Goal: Transaction & Acquisition: Purchase product/service

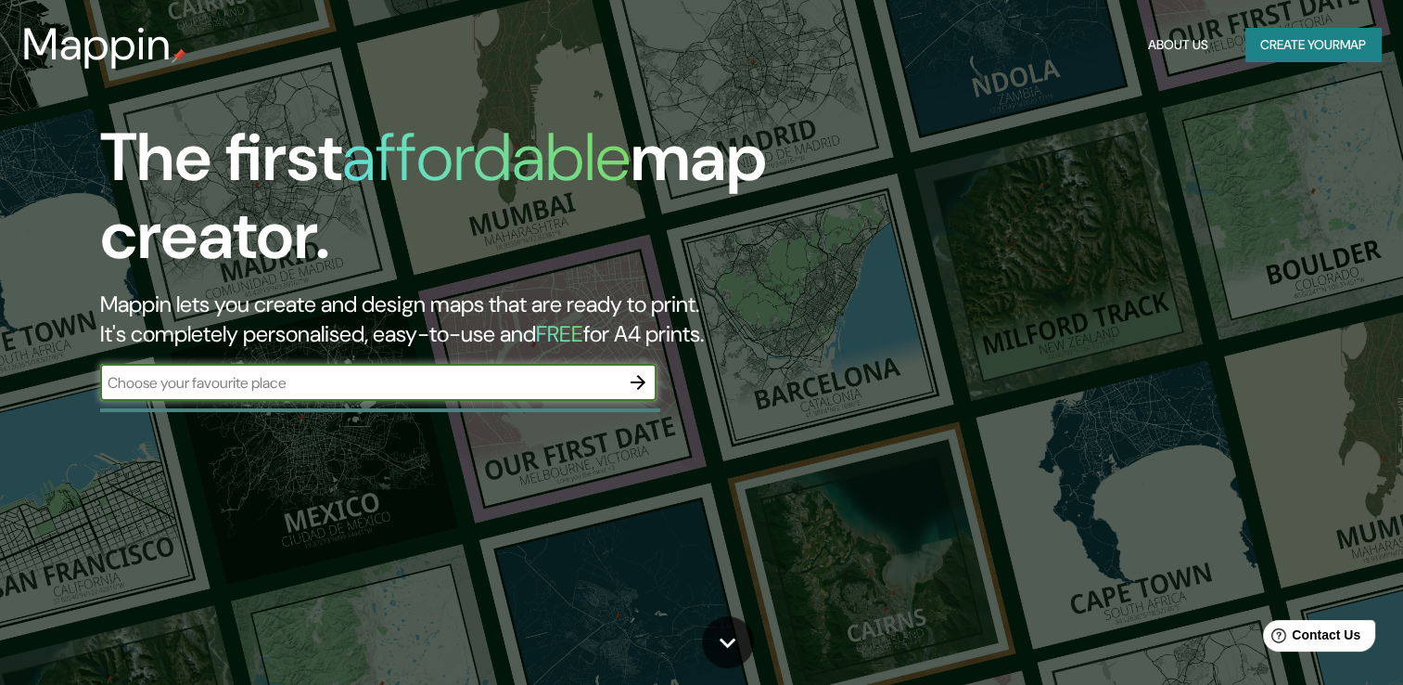
click at [392, 384] on input "text" at bounding box center [359, 382] width 519 height 21
type input "10.959498138757873, -74.84223607555937"
click at [631, 367] on button "button" at bounding box center [638, 382] width 37 height 37
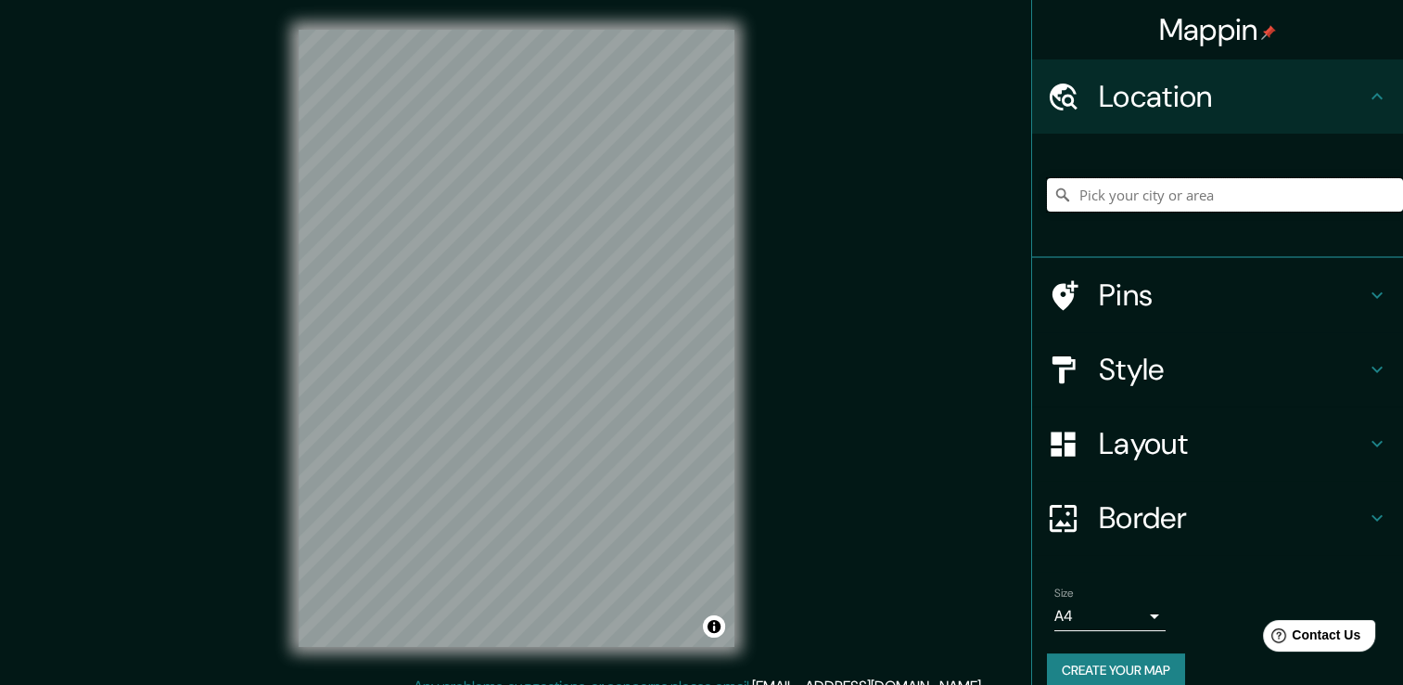
click at [1105, 206] on input "Pick your city or area" at bounding box center [1225, 194] width 356 height 33
paste input "10.959498138757873, -74.84223607555937"
type input "10.959498138757873, -74.84223607555937"
click at [1203, 122] on div "Location" at bounding box center [1217, 96] width 371 height 74
click at [1275, 104] on h4 "Location" at bounding box center [1232, 96] width 267 height 37
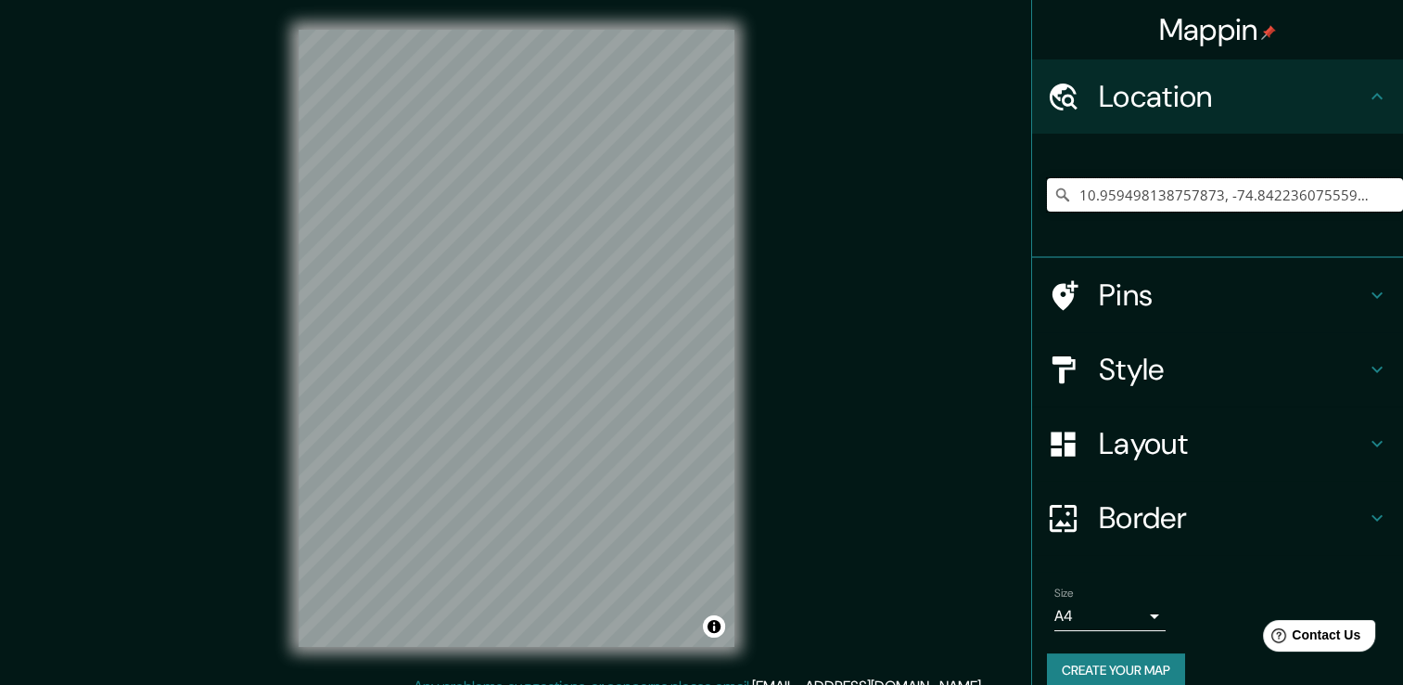
click at [1356, 187] on input "10.959498138757873, -74.84223607555937" at bounding box center [1225, 194] width 356 height 33
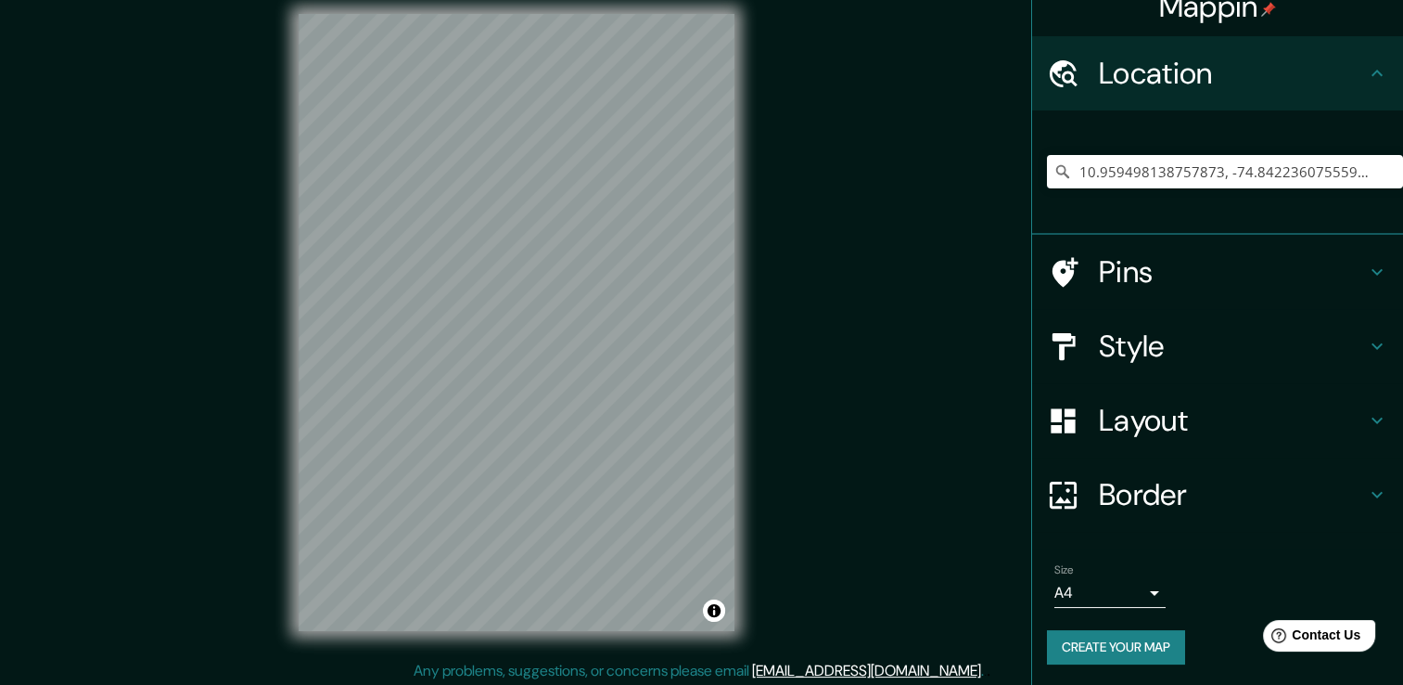
scroll to position [11, 0]
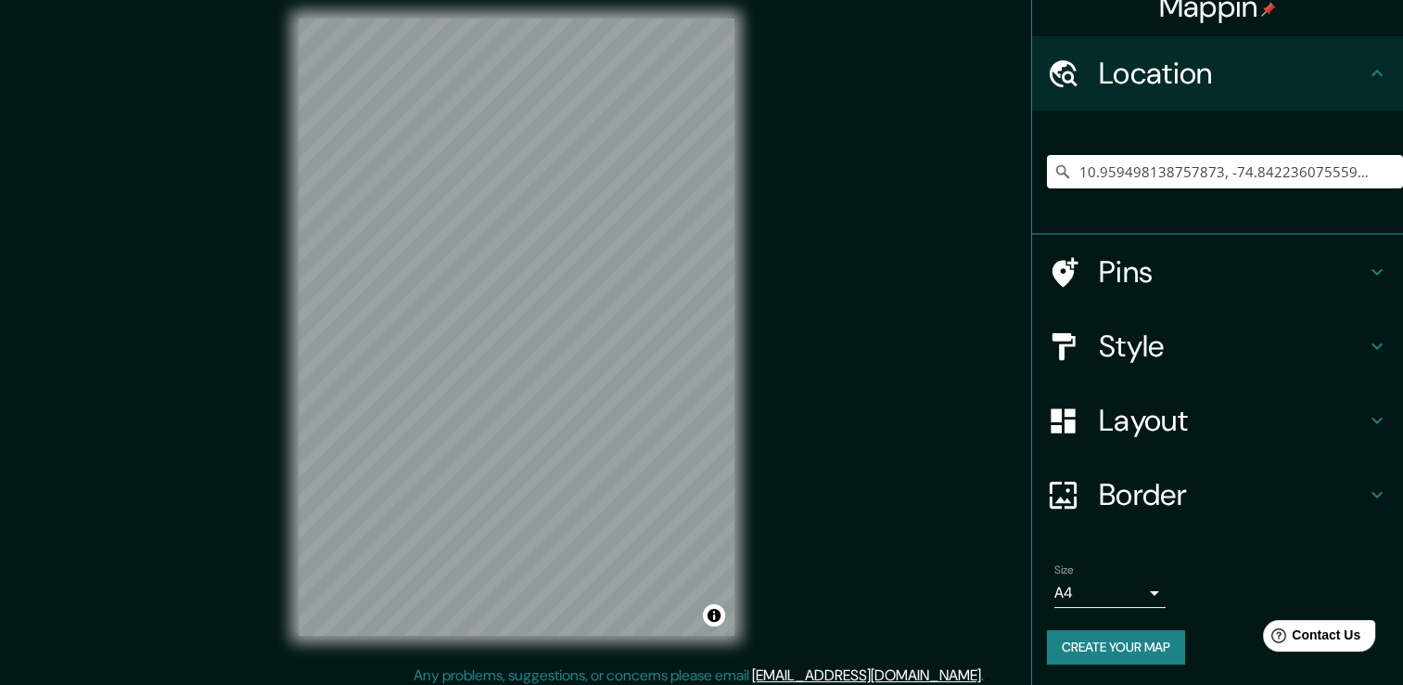
click at [929, 379] on div "Mappin Location [GEOGRAPHIC_DATA] Pins Style Layout Border Choose a border. Hin…" at bounding box center [701, 341] width 1403 height 705
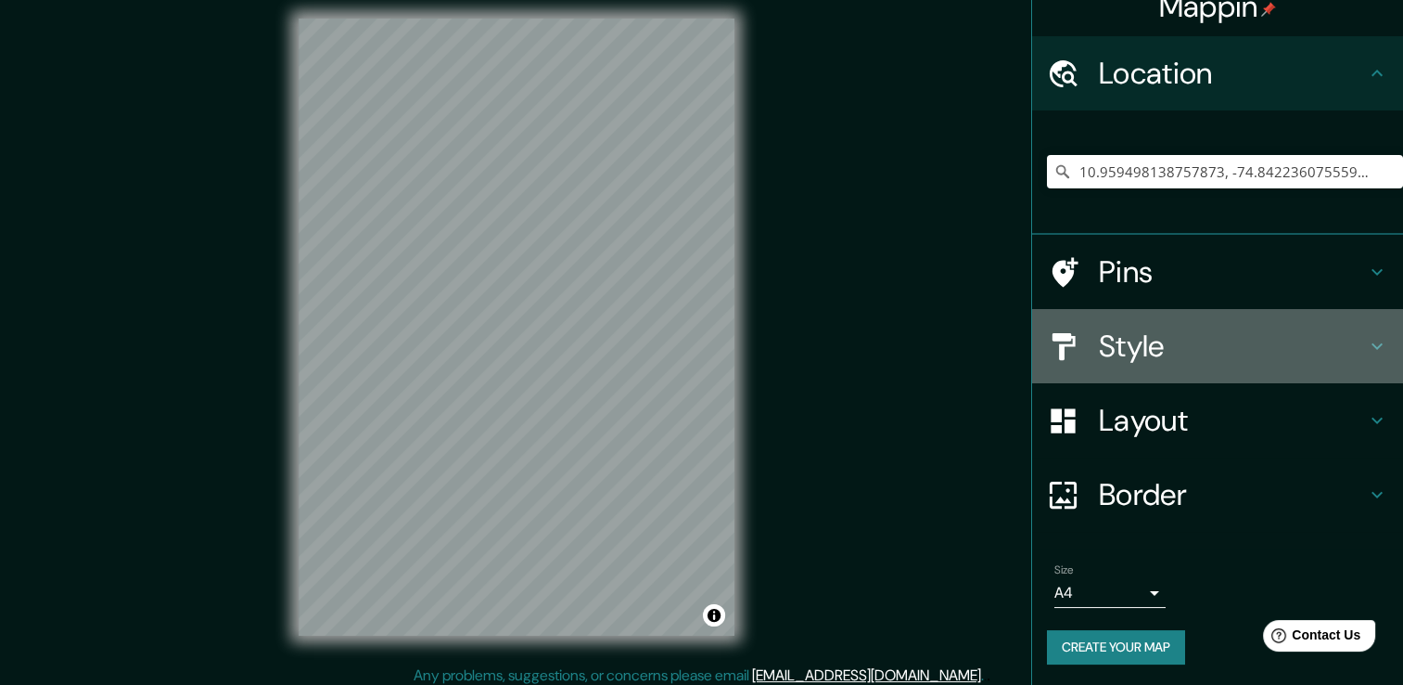
click at [1188, 351] on h4 "Style" at bounding box center [1232, 345] width 267 height 37
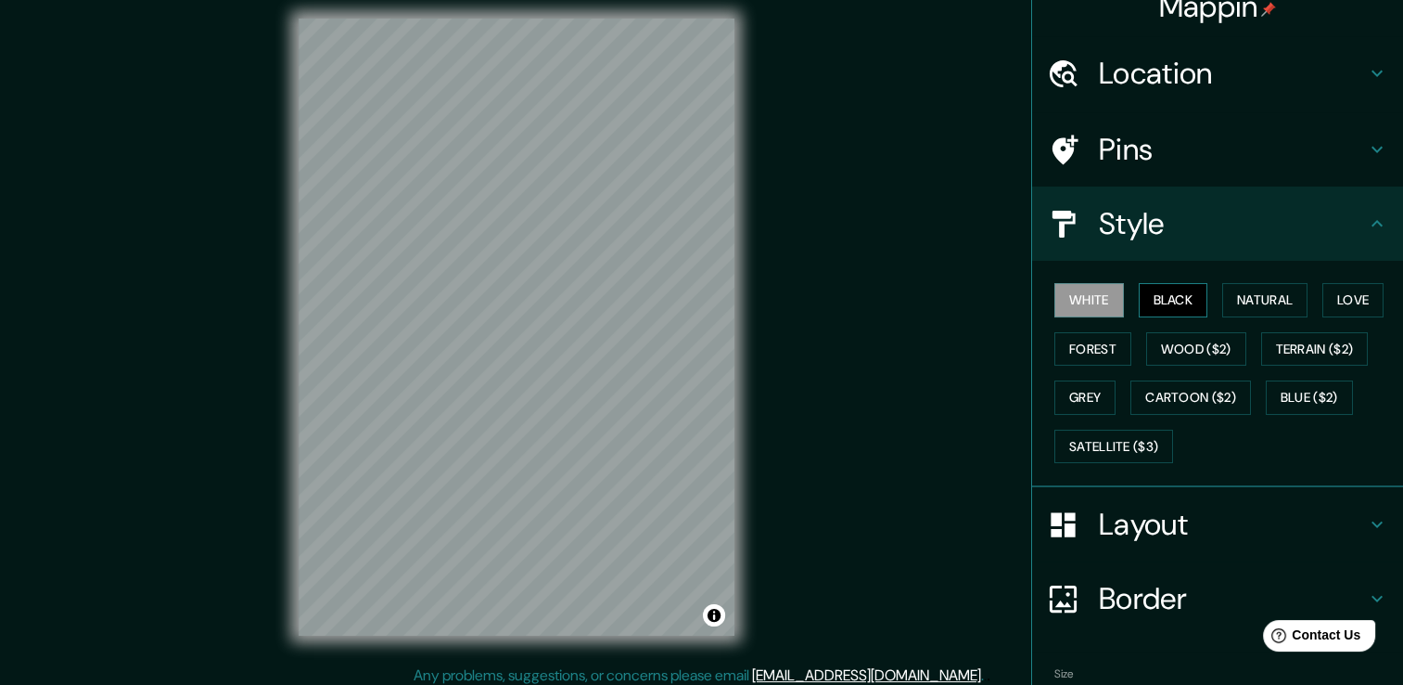
click at [1177, 295] on button "Black" at bounding box center [1174, 300] width 70 height 34
click at [773, 232] on div "Mappin Location [GEOGRAPHIC_DATA] Pins Style White Black Natural Love Forest Wo…" at bounding box center [701, 341] width 1403 height 705
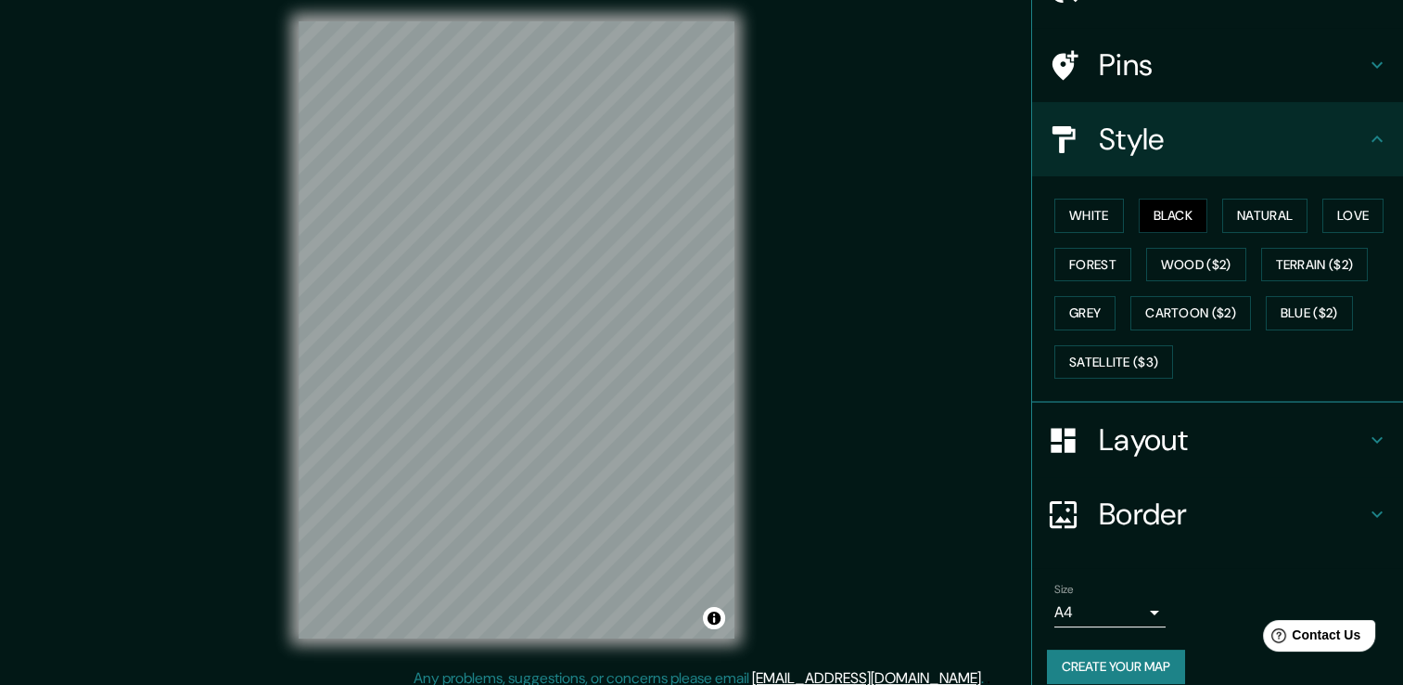
scroll to position [125, 0]
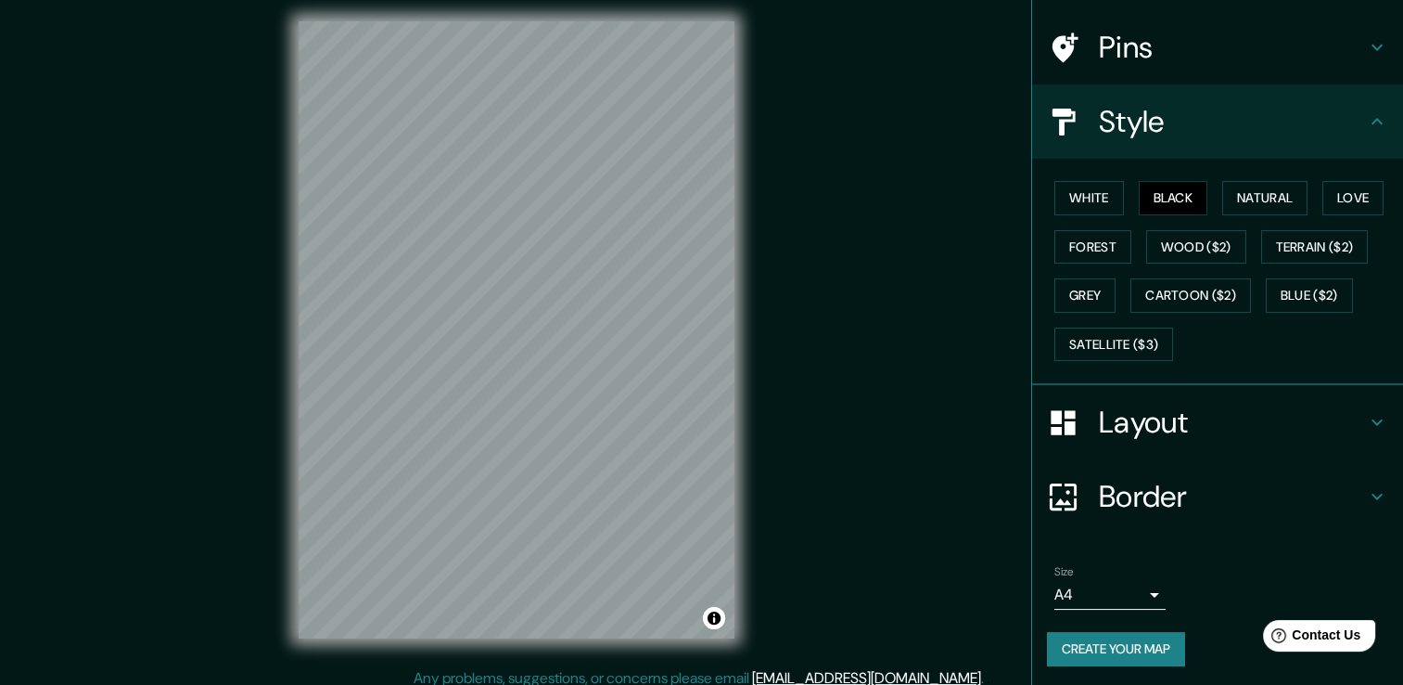
click at [1289, 420] on h4 "Layout" at bounding box center [1232, 421] width 267 height 37
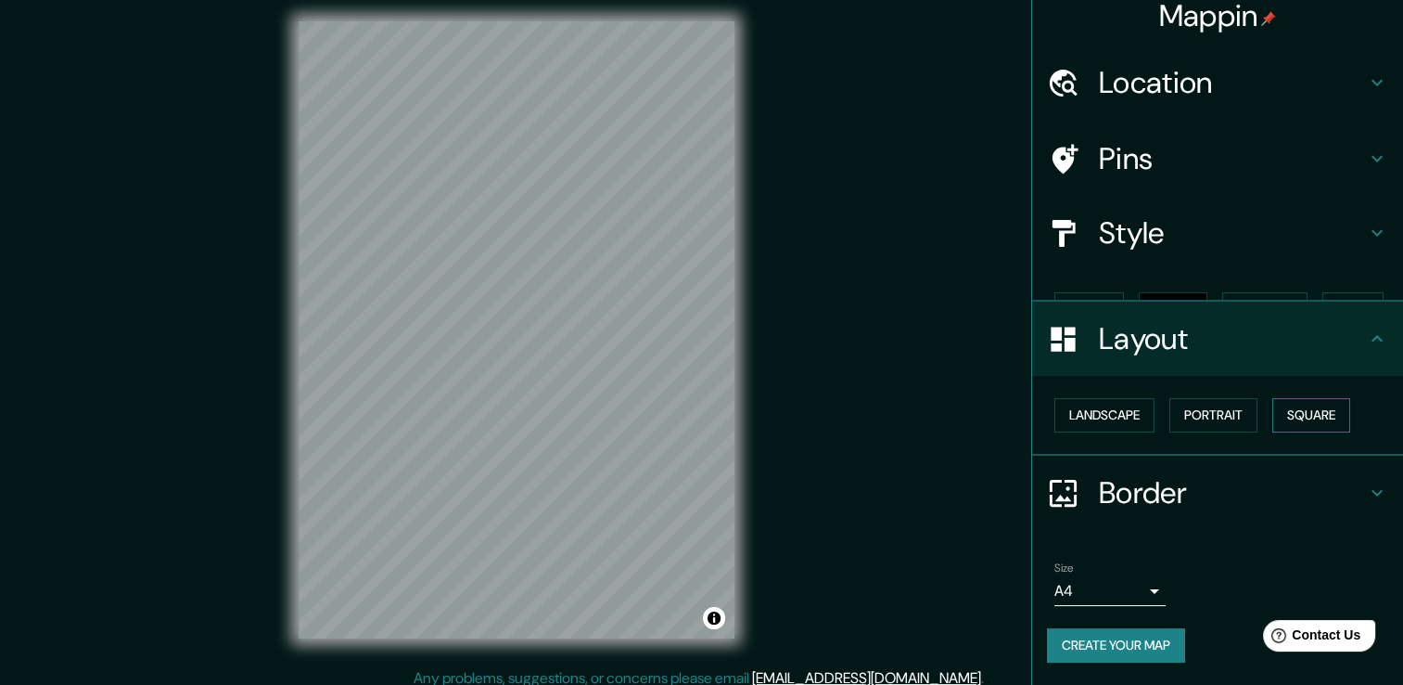
scroll to position [0, 0]
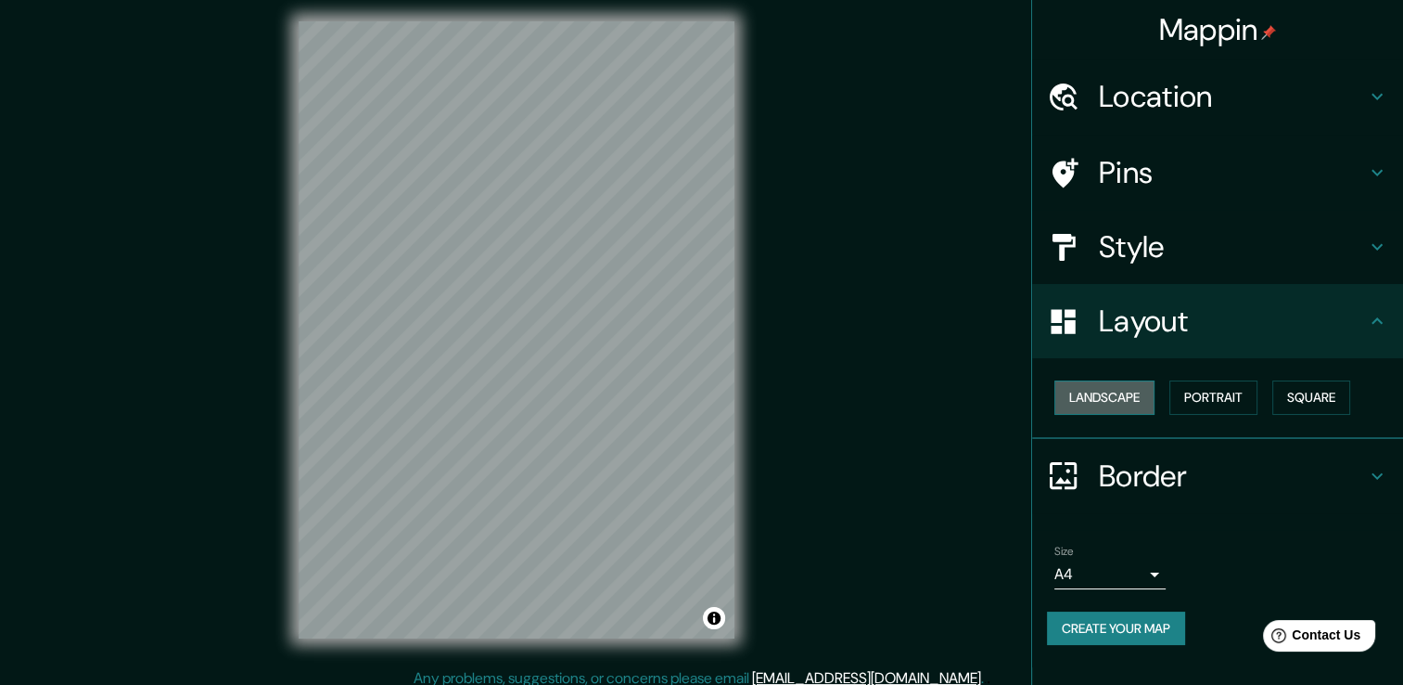
click at [1095, 391] on button "Landscape" at bounding box center [1105, 397] width 100 height 34
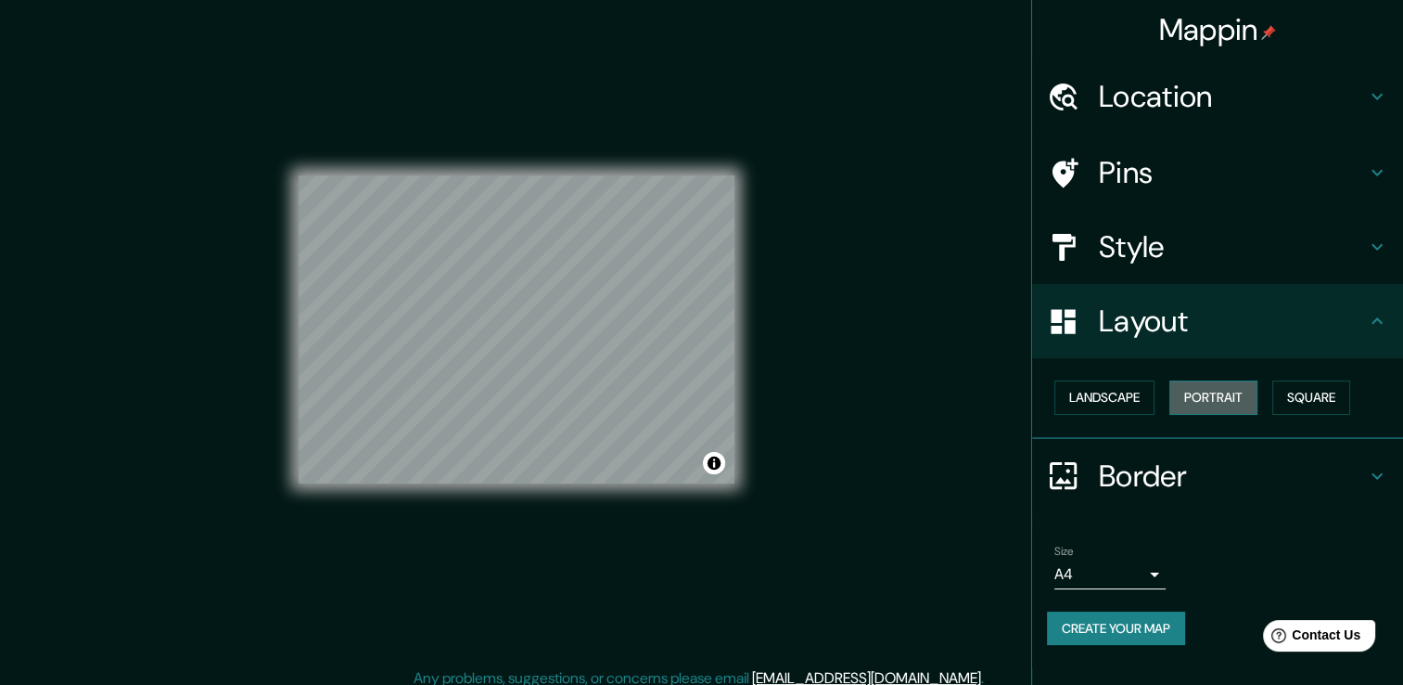
click at [1234, 396] on button "Portrait" at bounding box center [1214, 397] width 88 height 34
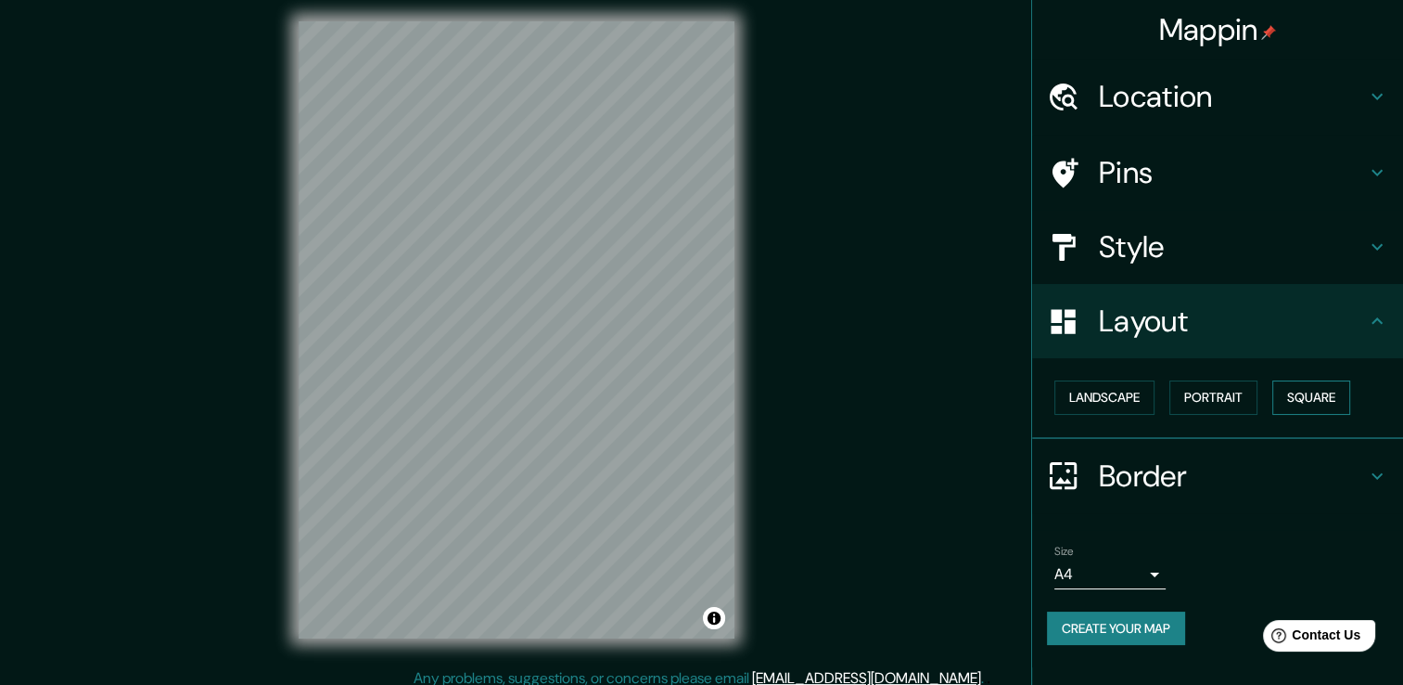
click at [1320, 391] on button "Square" at bounding box center [1312, 397] width 78 height 34
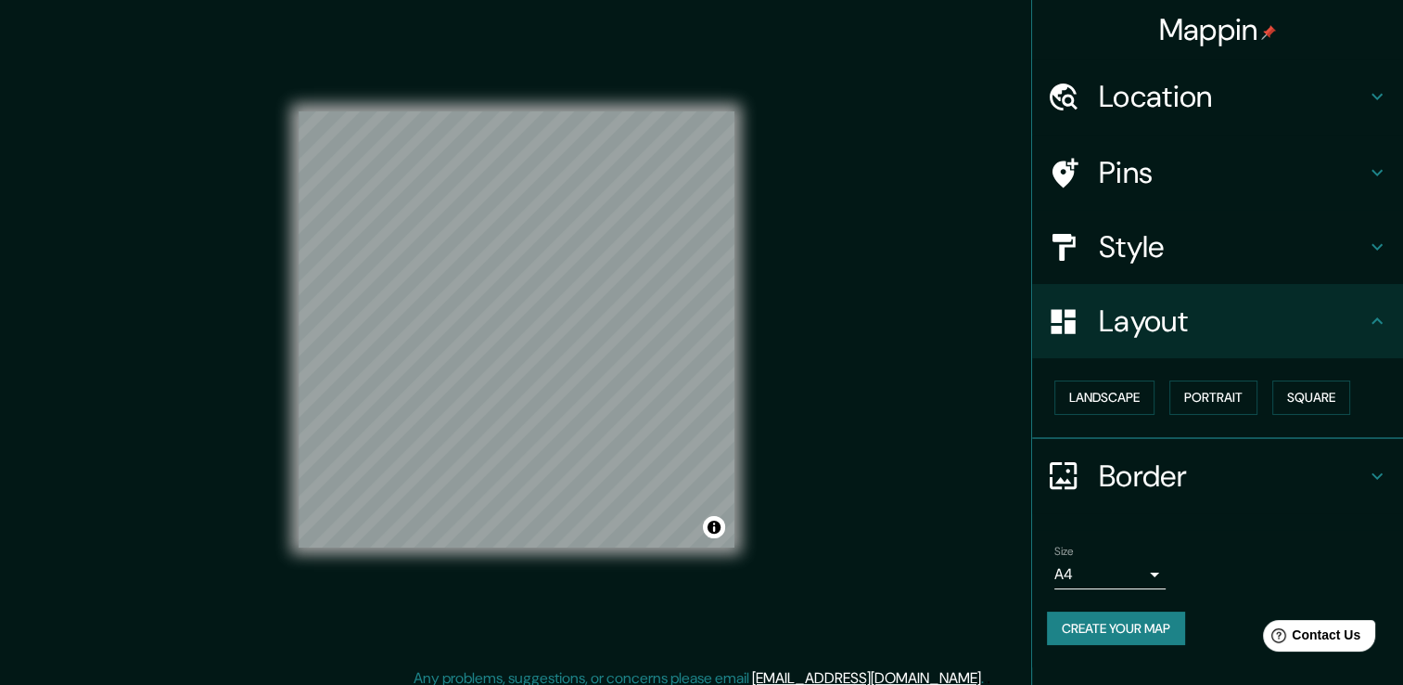
click at [1167, 391] on div "Landscape [GEOGRAPHIC_DATA]" at bounding box center [1225, 397] width 356 height 49
click at [1180, 392] on button "Portrait" at bounding box center [1214, 397] width 88 height 34
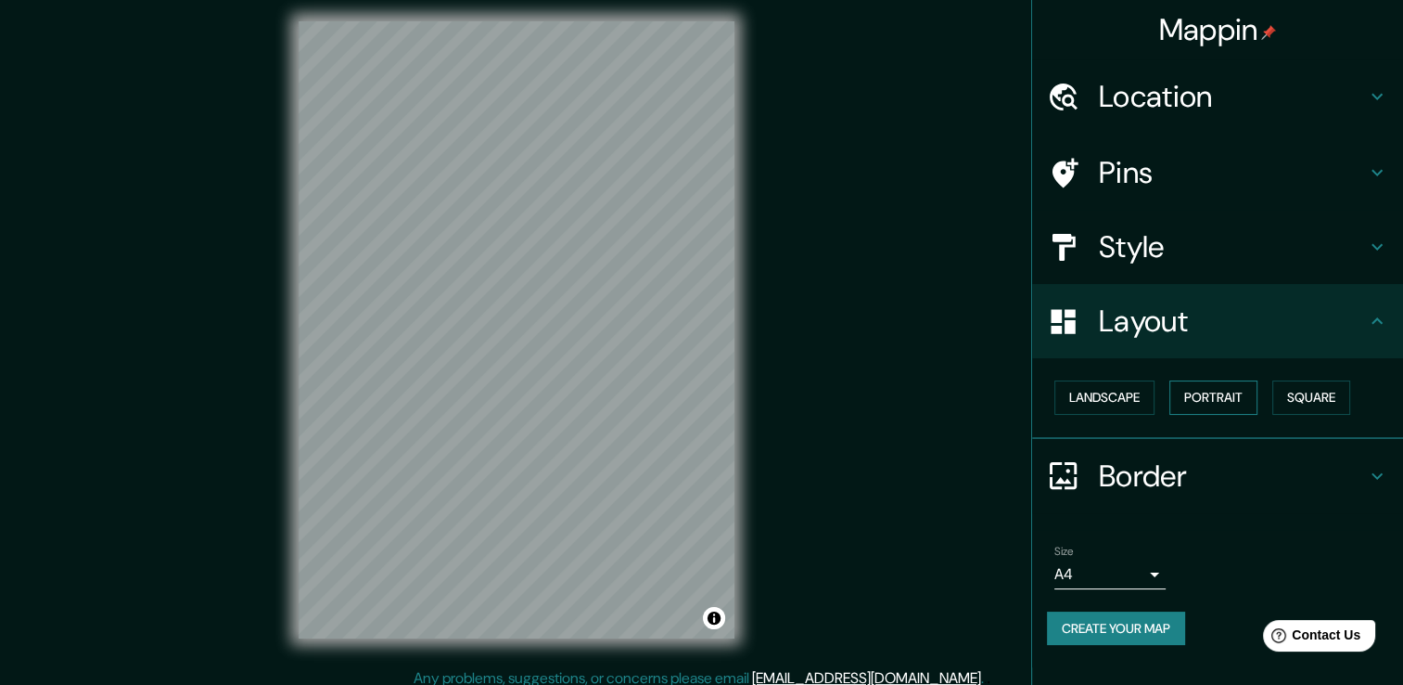
click at [1200, 402] on button "Portrait" at bounding box center [1214, 397] width 88 height 34
click at [1137, 398] on button "Landscape" at bounding box center [1105, 397] width 100 height 34
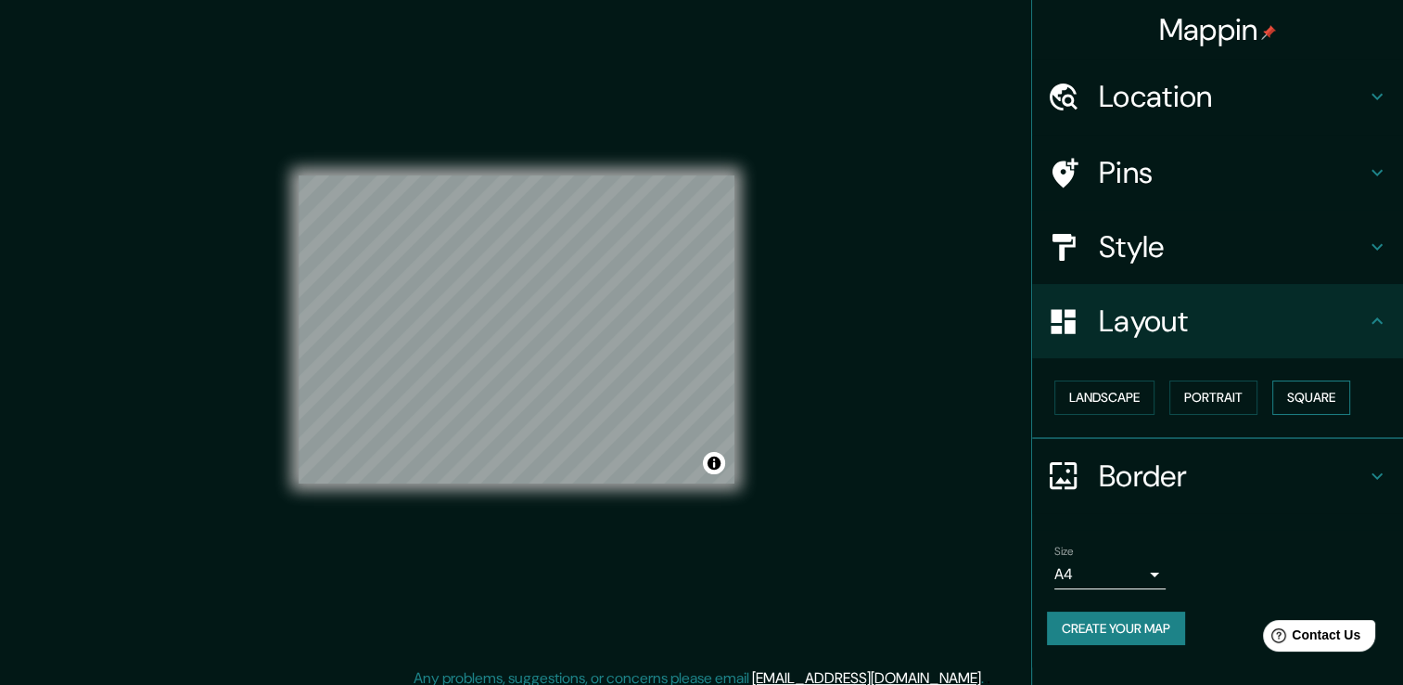
click at [1305, 391] on button "Square" at bounding box center [1312, 397] width 78 height 34
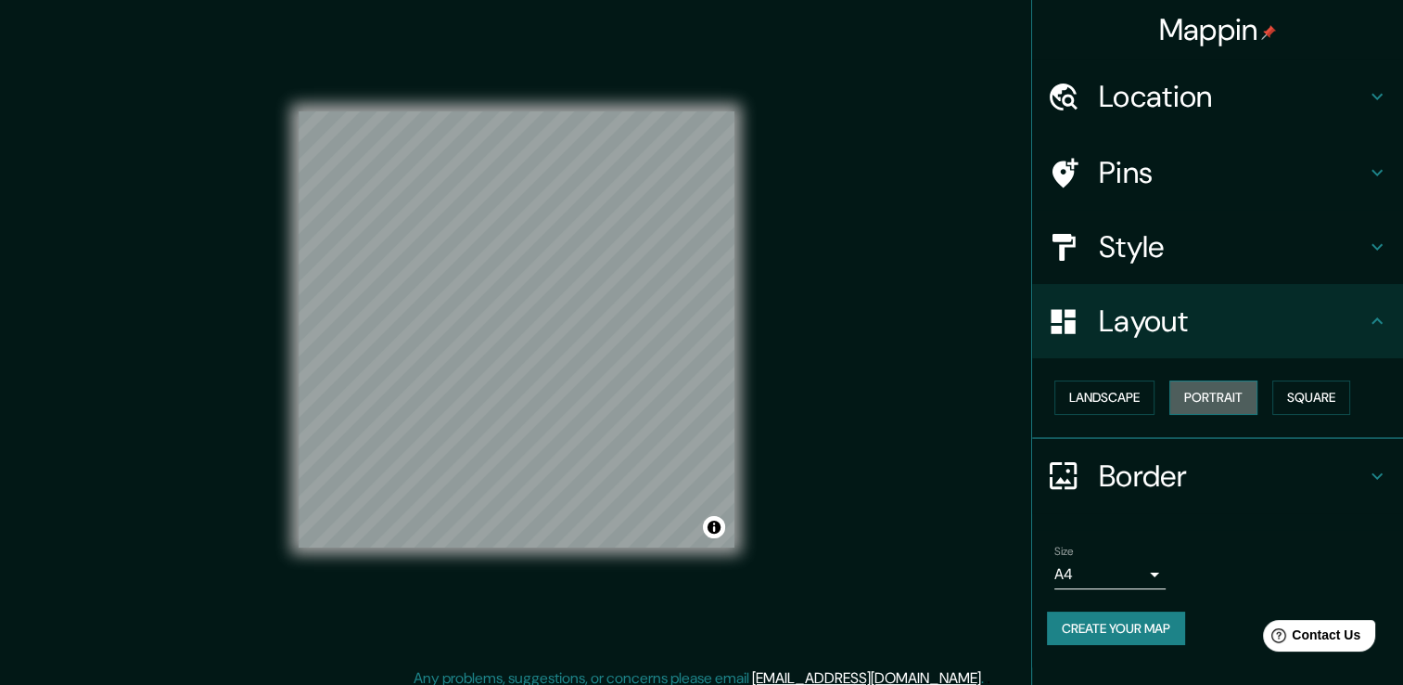
click at [1220, 403] on button "Portrait" at bounding box center [1214, 397] width 88 height 34
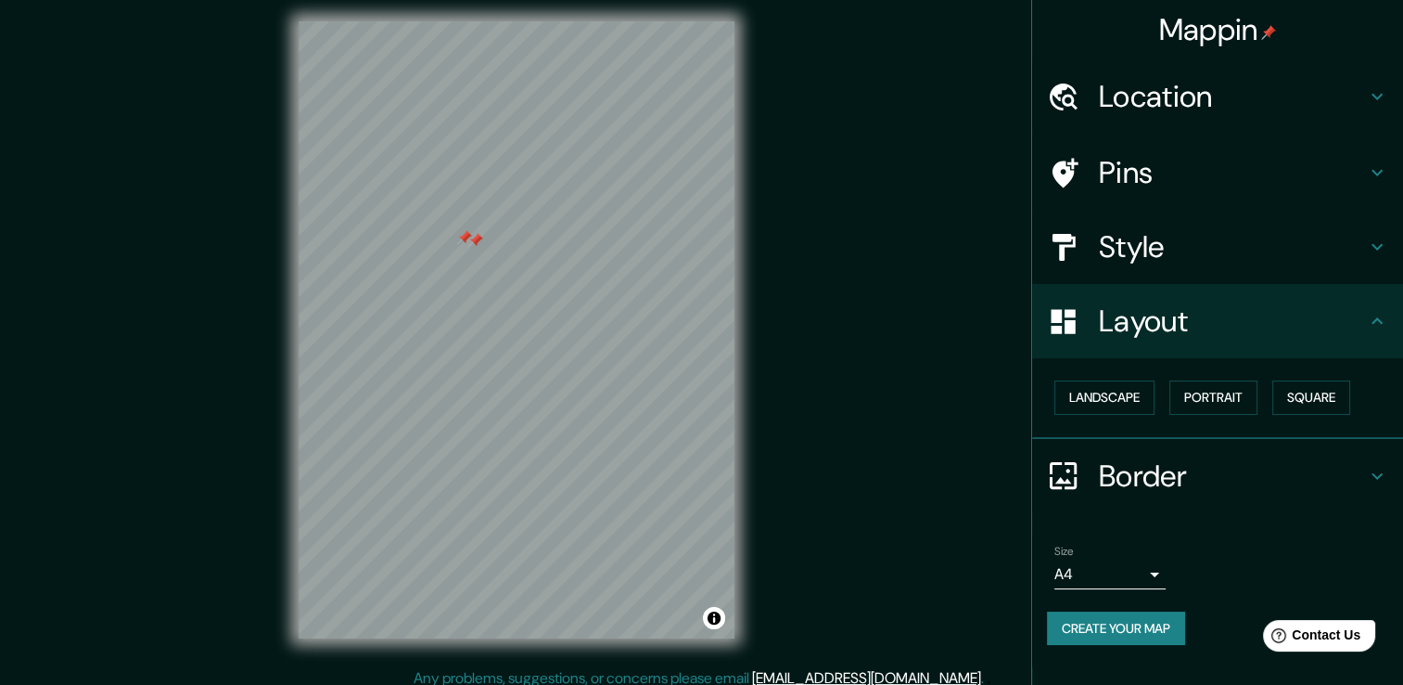
click at [1172, 164] on h4 "Pins" at bounding box center [1232, 172] width 267 height 37
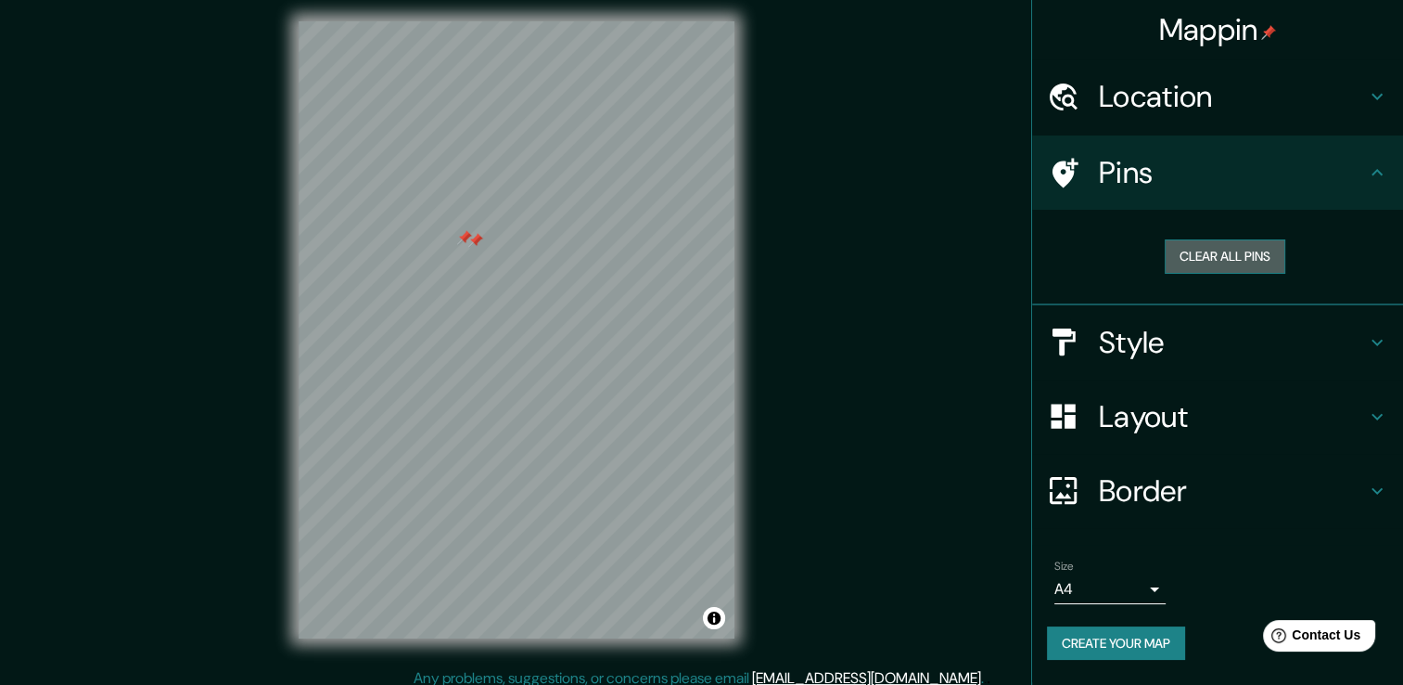
click at [1214, 260] on button "Clear all pins" at bounding box center [1225, 256] width 121 height 34
click at [570, 645] on div "© Mapbox © OpenStreetMap Improve this map" at bounding box center [516, 329] width 495 height 675
